Goal: Task Accomplishment & Management: Manage account settings

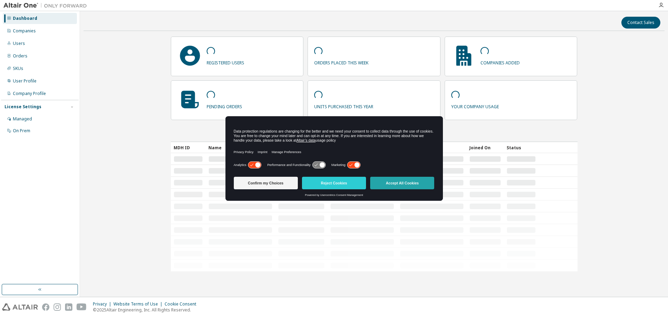
click at [399, 181] on button "Accept All Cookies" at bounding box center [402, 183] width 64 height 13
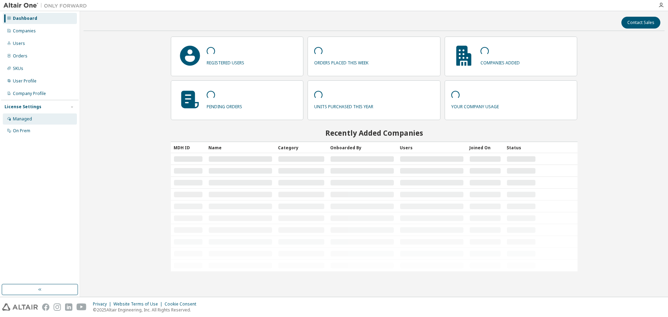
click at [26, 120] on div "Managed" at bounding box center [22, 119] width 19 height 6
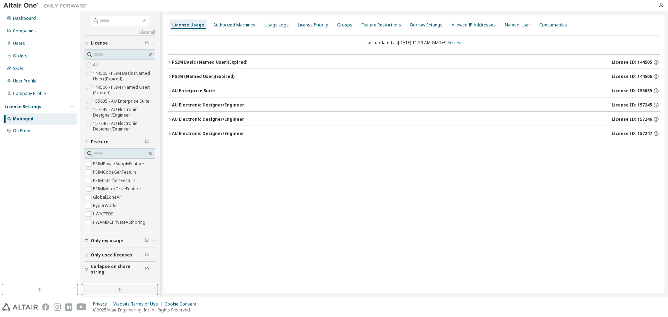
click at [171, 133] on icon "button" at bounding box center [170, 133] width 4 height 4
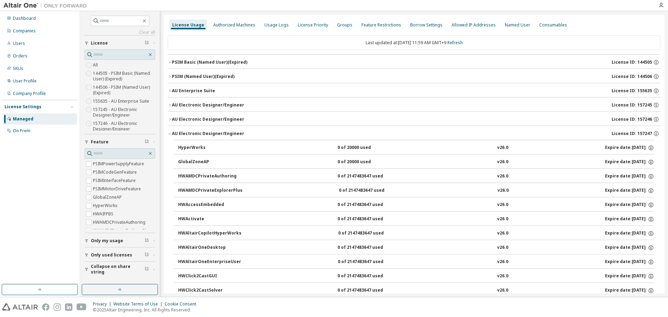
click at [171, 133] on icon "button" at bounding box center [170, 133] width 4 height 4
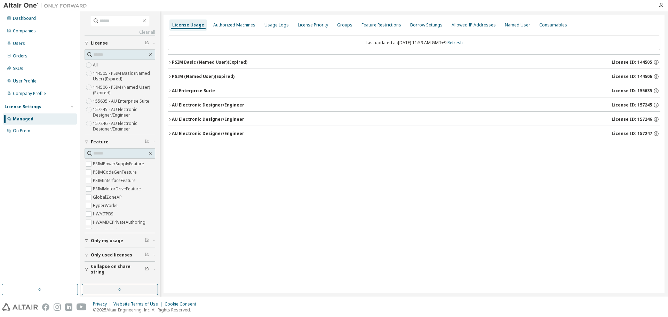
click at [169, 119] on icon "button" at bounding box center [170, 119] width 4 height 4
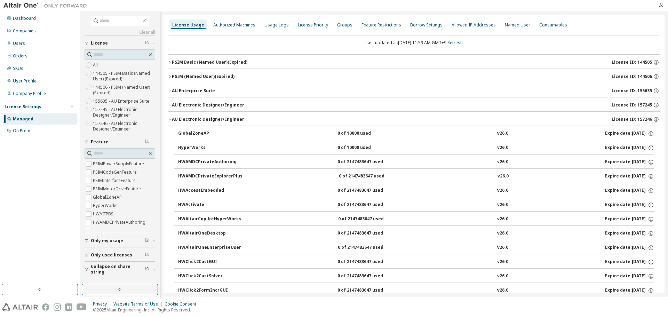
click at [169, 119] on icon "button" at bounding box center [170, 119] width 4 height 4
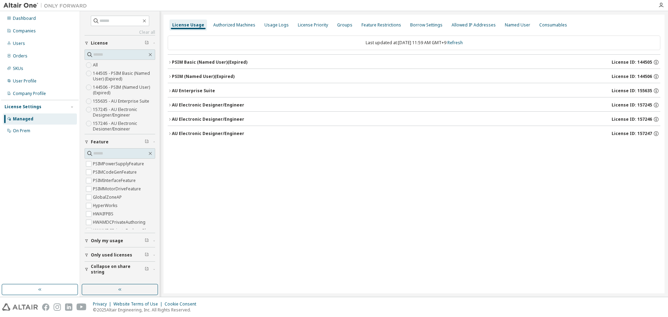
click at [359, 265] on div "License Usage Authorized Machines Usage Logs License Priority Groups Feature Re…" at bounding box center [413, 154] width 501 height 279
click at [338, 175] on div "License Usage Authorized Machines Usage Logs License Priority Groups Feature Re…" at bounding box center [413, 154] width 501 height 279
